Goal: Navigation & Orientation: Find specific page/section

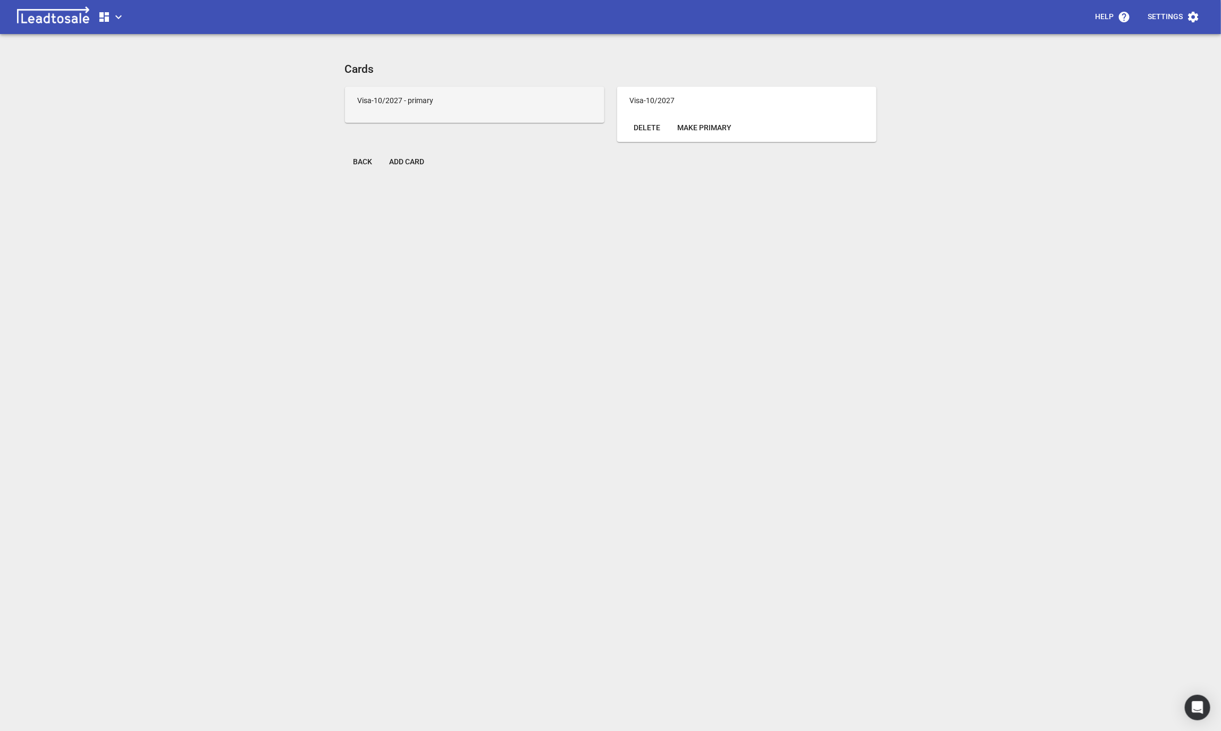
click at [102, 20] on icon "button" at bounding box center [104, 17] width 10 height 10
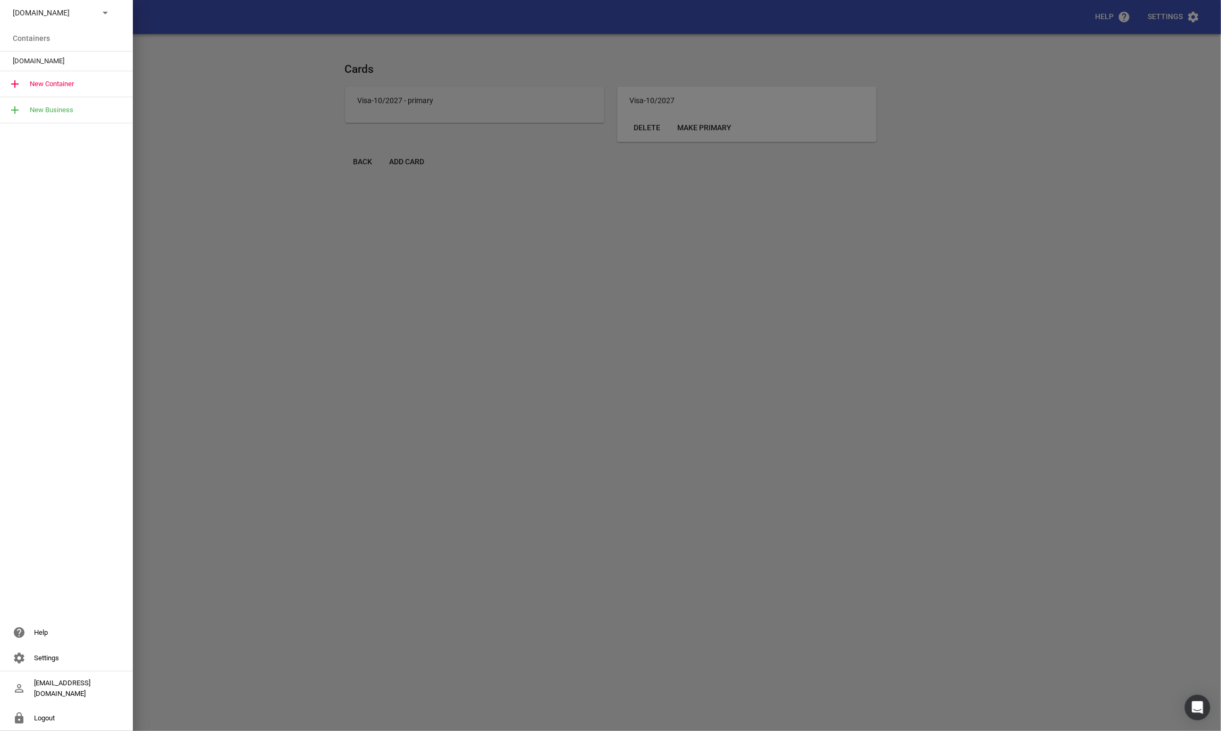
click at [68, 64] on span "[DOMAIN_NAME]" at bounding box center [62, 61] width 99 height 11
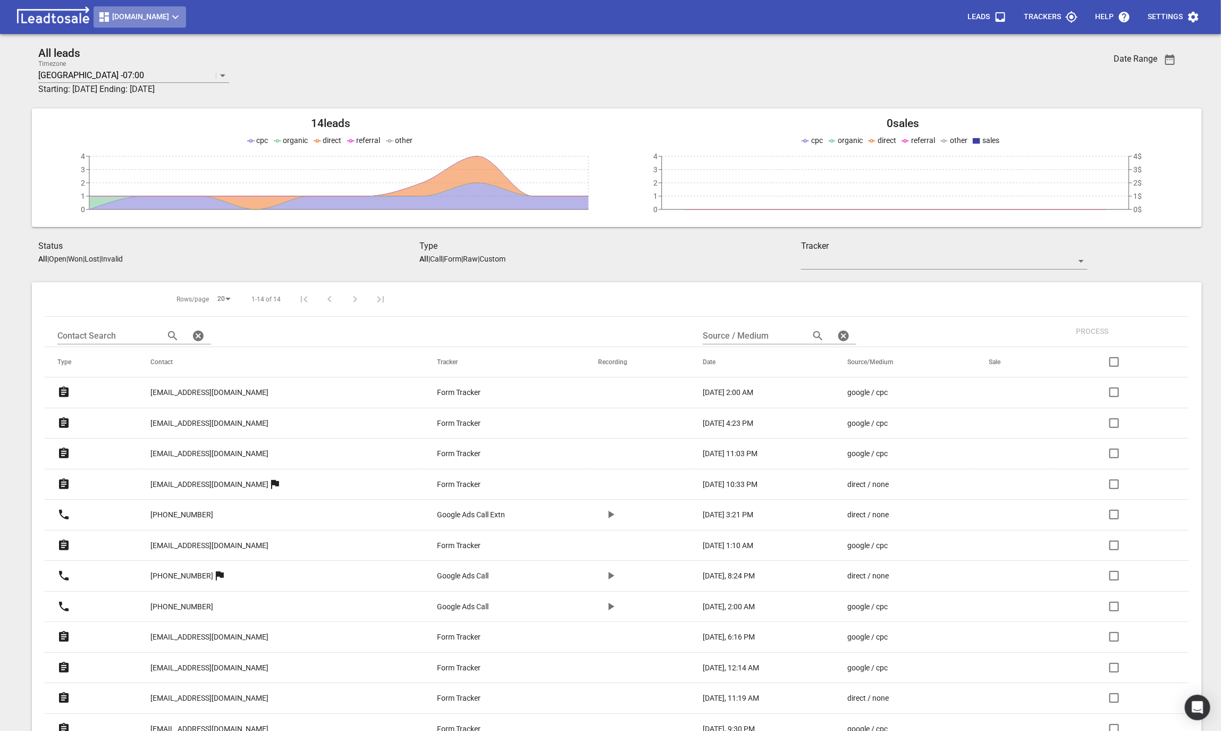
click at [181, 13] on span "Design2renovate.co.nz" at bounding box center [140, 17] width 84 height 13
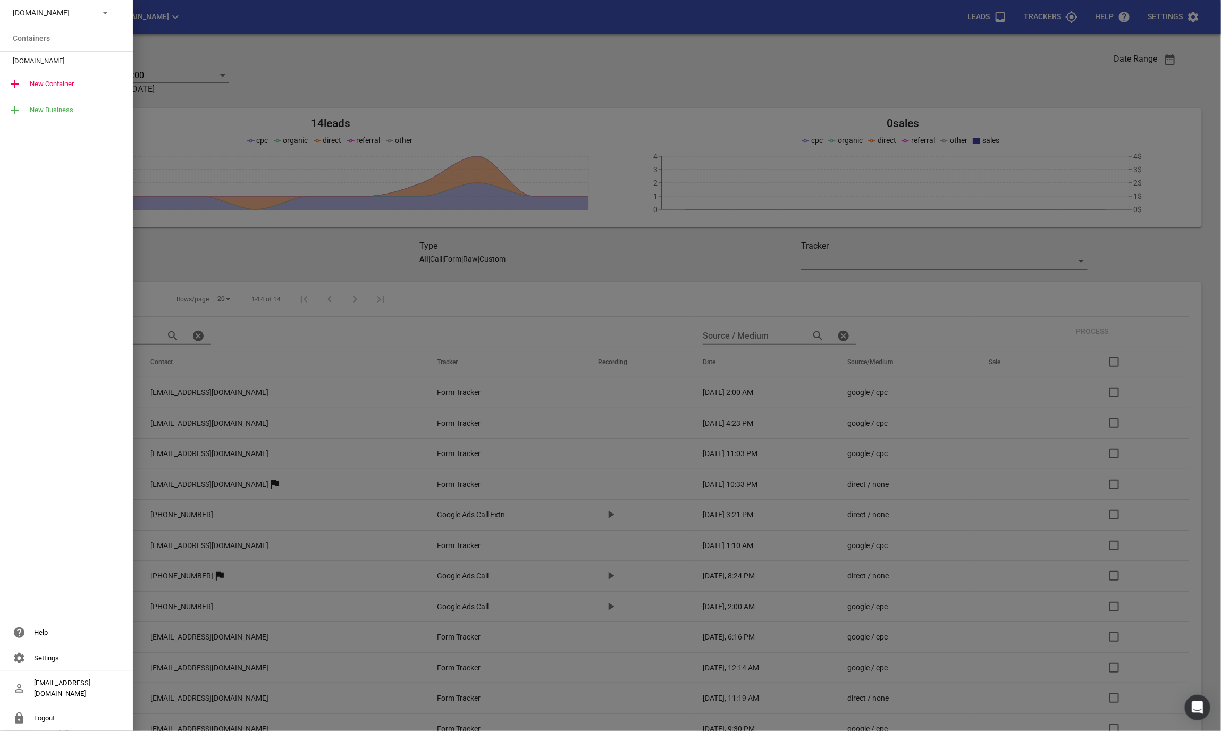
click at [96, 18] on div "Design2renovate.co.nz" at bounding box center [66, 13] width 133 height 26
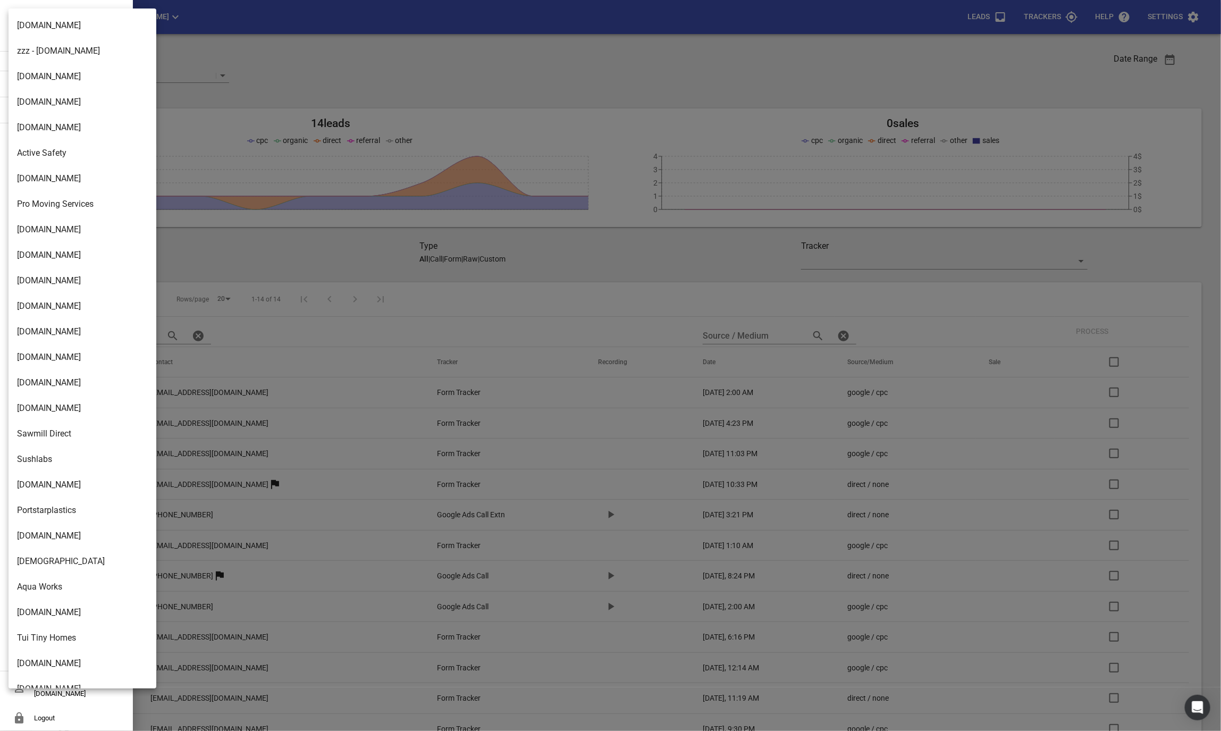
scroll to position [1522, 0]
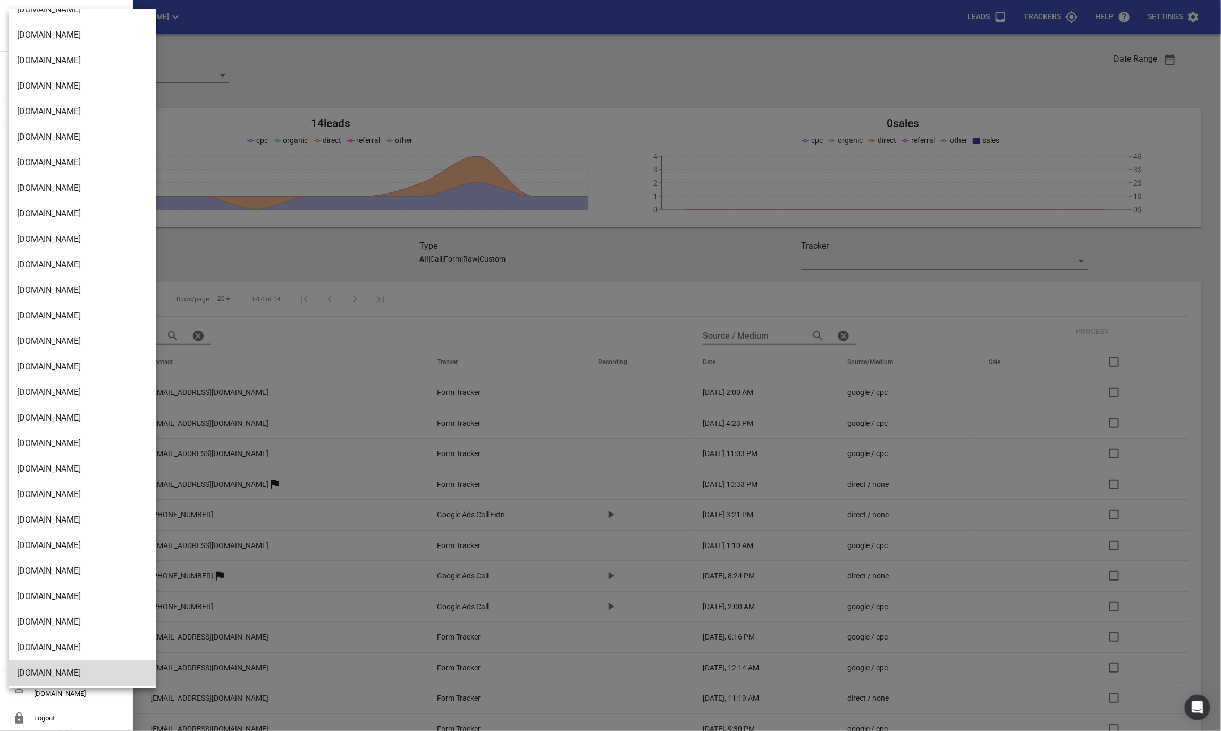
click at [58, 462] on li "[DOMAIN_NAME]" at bounding box center [83, 469] width 148 height 26
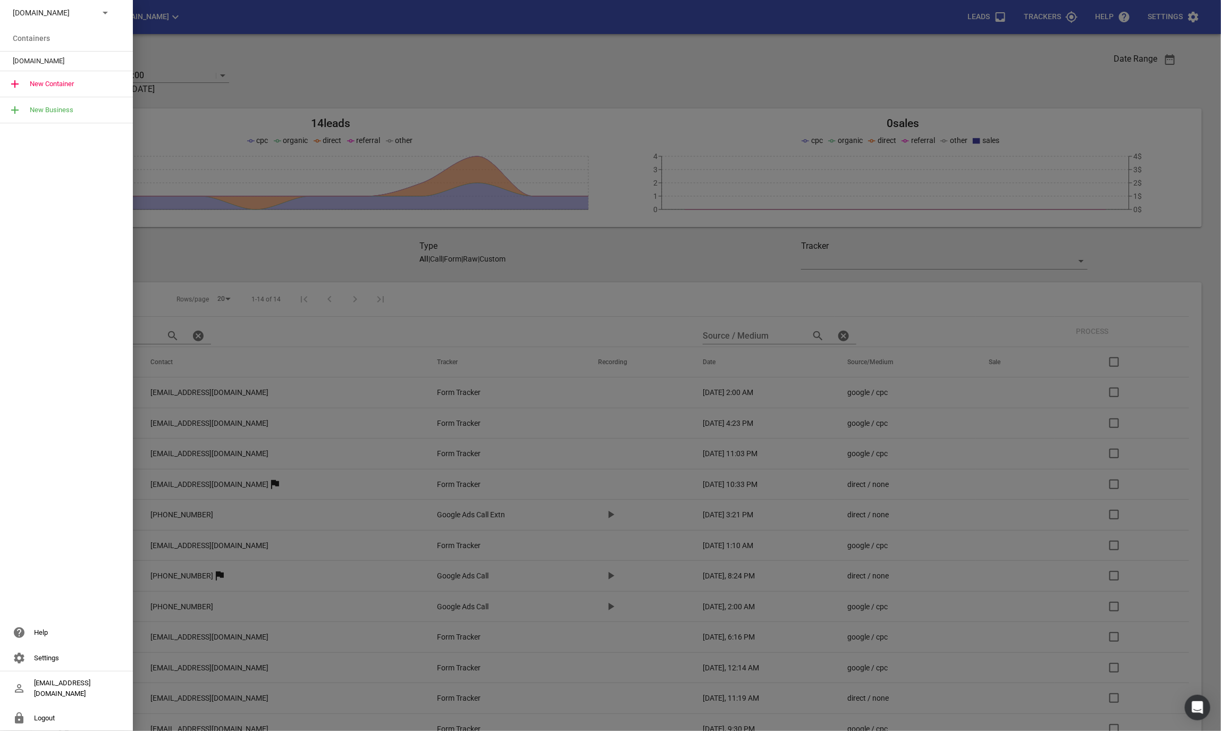
click at [37, 63] on span "[DOMAIN_NAME]" at bounding box center [62, 61] width 99 height 11
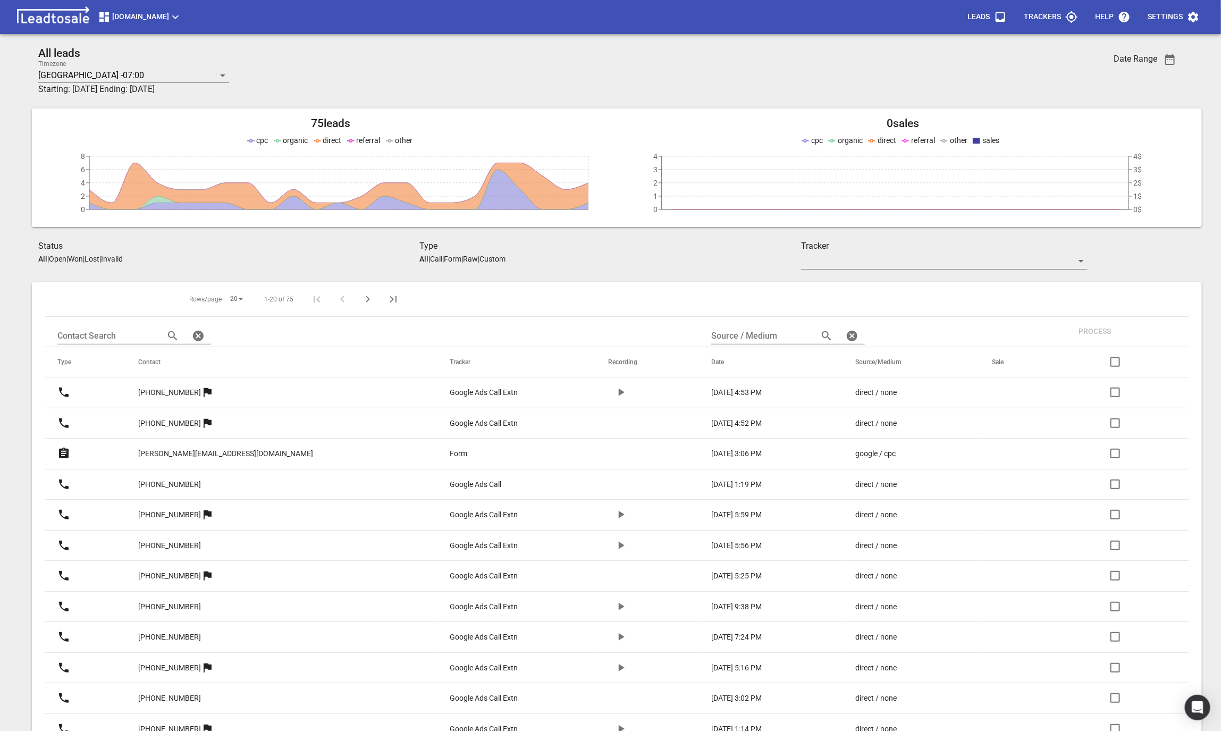
click at [207, 459] on link "[PERSON_NAME][EMAIL_ADDRESS][DOMAIN_NAME]" at bounding box center [225, 454] width 175 height 26
